Goal: Navigation & Orientation: Find specific page/section

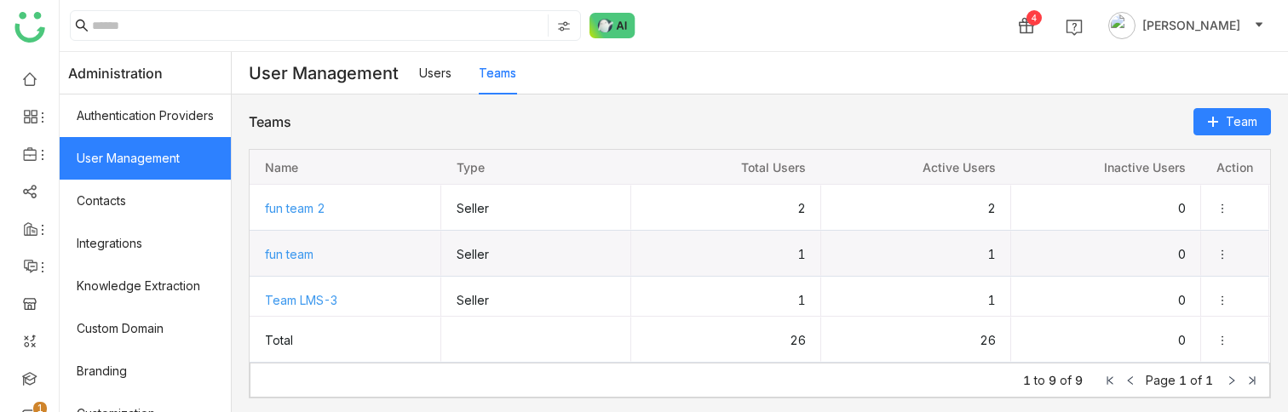
scroll to position [12, 0]
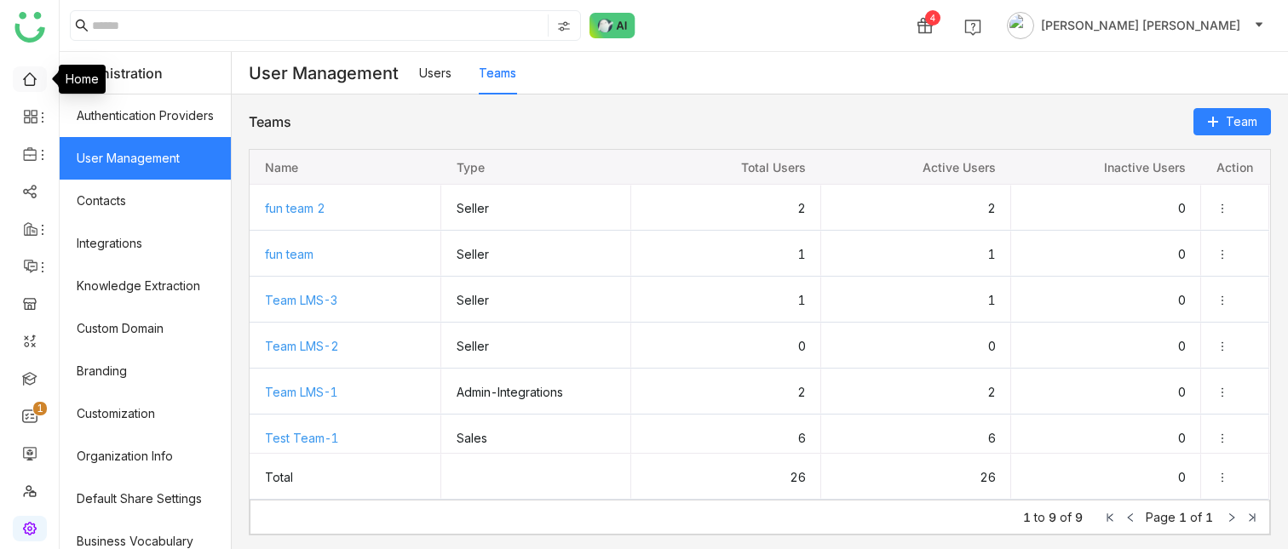
click at [34, 77] on link at bounding box center [29, 78] width 15 height 14
